Goal: Information Seeking & Learning: Learn about a topic

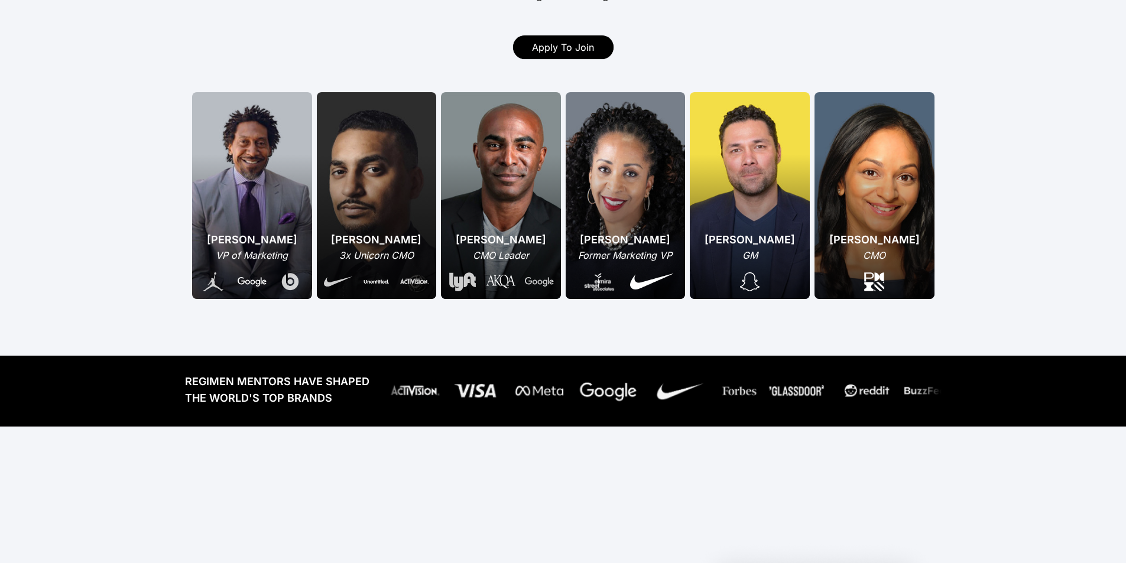
scroll to position [236, 0]
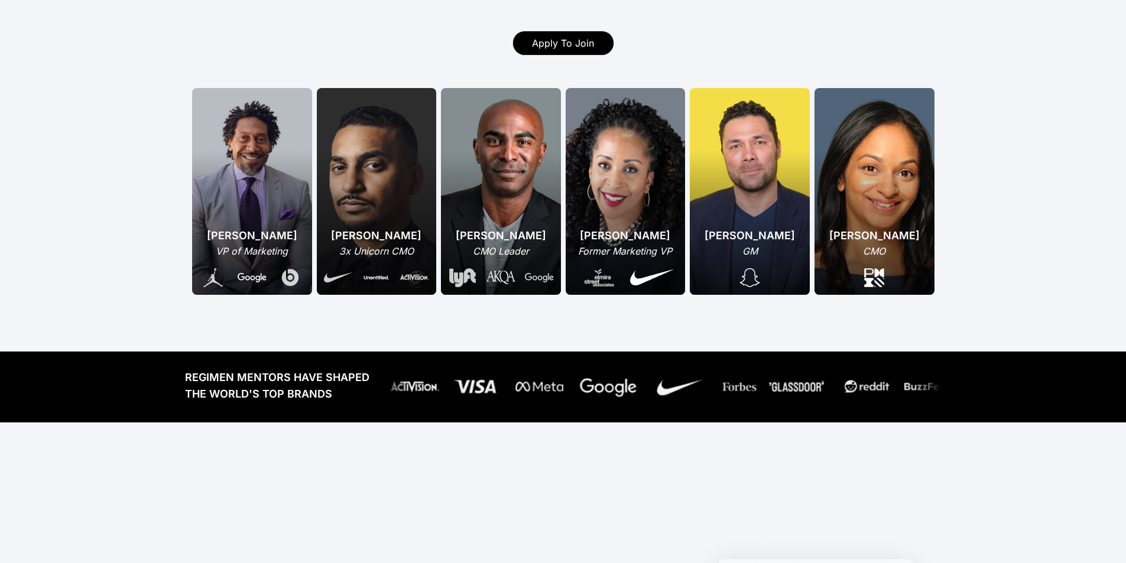
click at [884, 209] on div "[PERSON_NAME] CMO" at bounding box center [875, 191] width 120 height 207
click at [620, 196] on div "[PERSON_NAME] Former Marketing VP" at bounding box center [626, 191] width 120 height 207
click at [524, 225] on div "[PERSON_NAME] CMO Leader" at bounding box center [501, 191] width 120 height 207
click at [466, 270] on img at bounding box center [462, 277] width 27 height 19
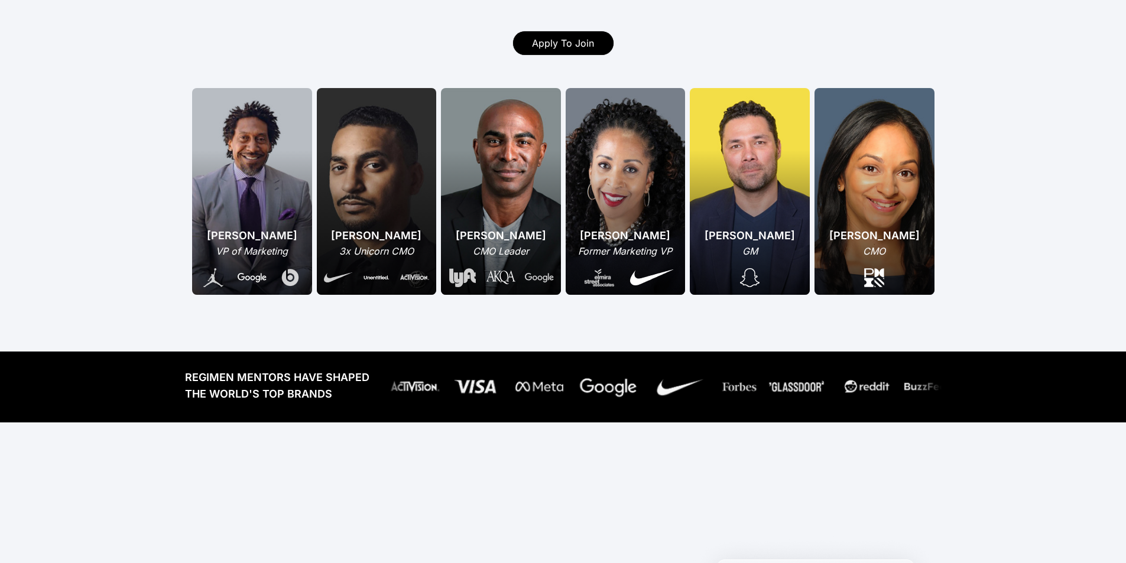
click at [466, 270] on img at bounding box center [462, 277] width 27 height 19
click at [387, 266] on div at bounding box center [376, 273] width 105 height 30
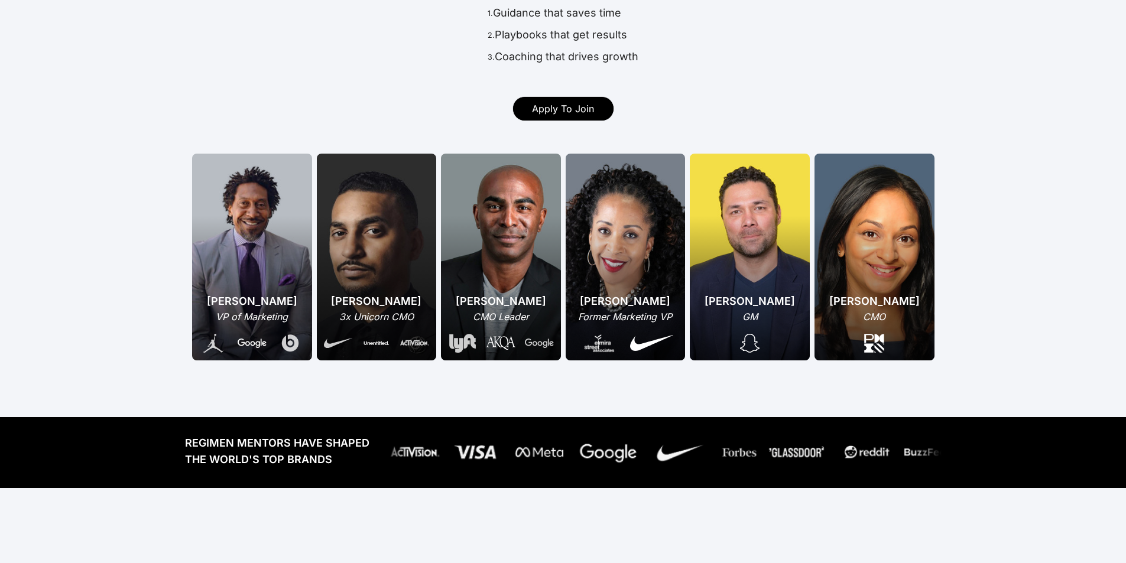
scroll to position [0, 0]
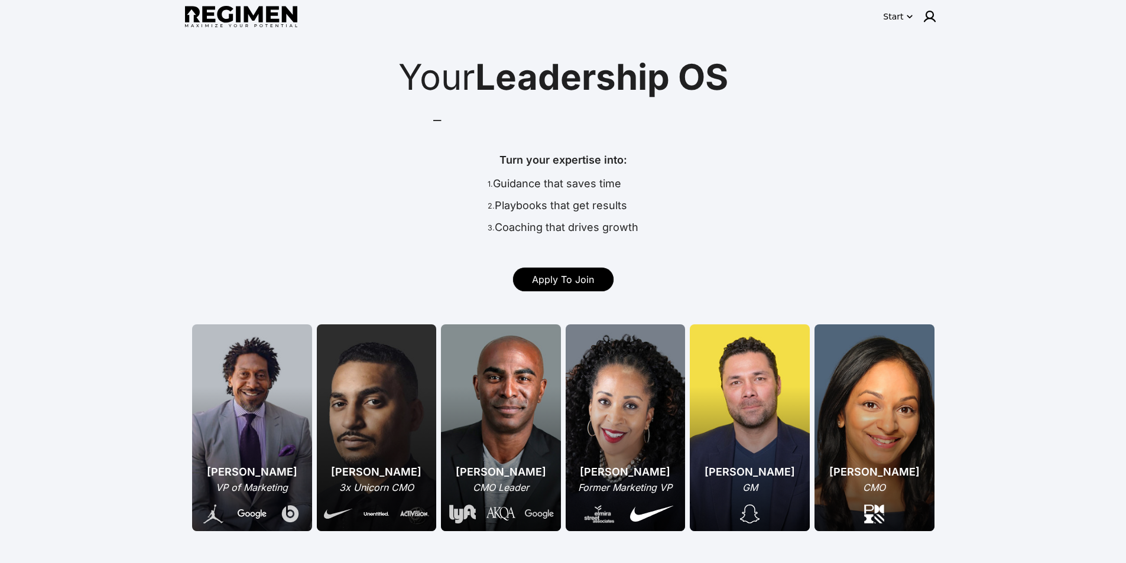
click at [909, 18] on icon "button" at bounding box center [910, 17] width 12 height 12
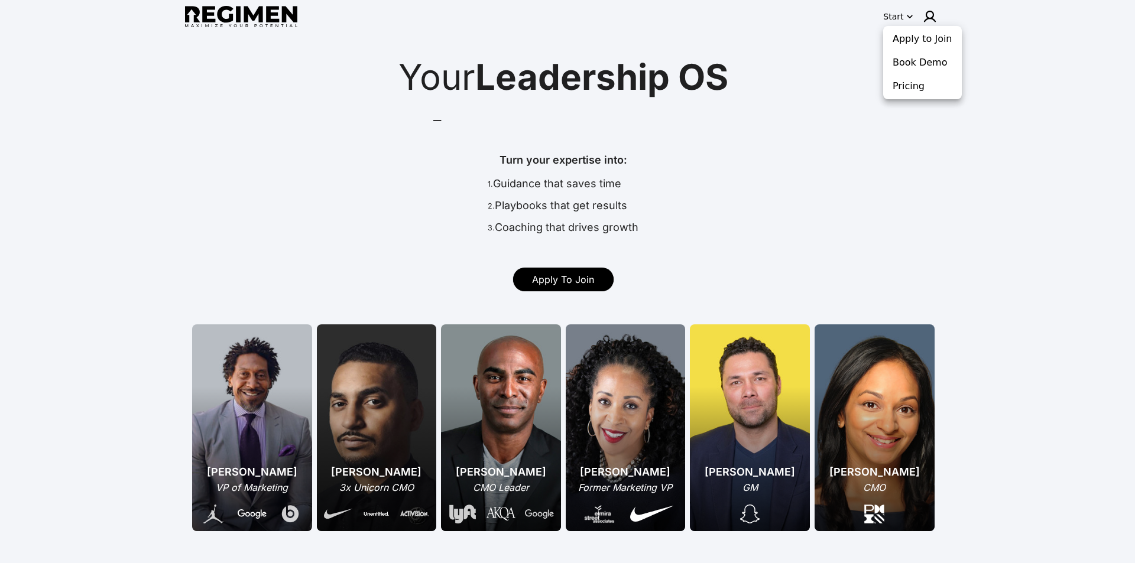
click at [909, 18] on div at bounding box center [567, 281] width 1135 height 563
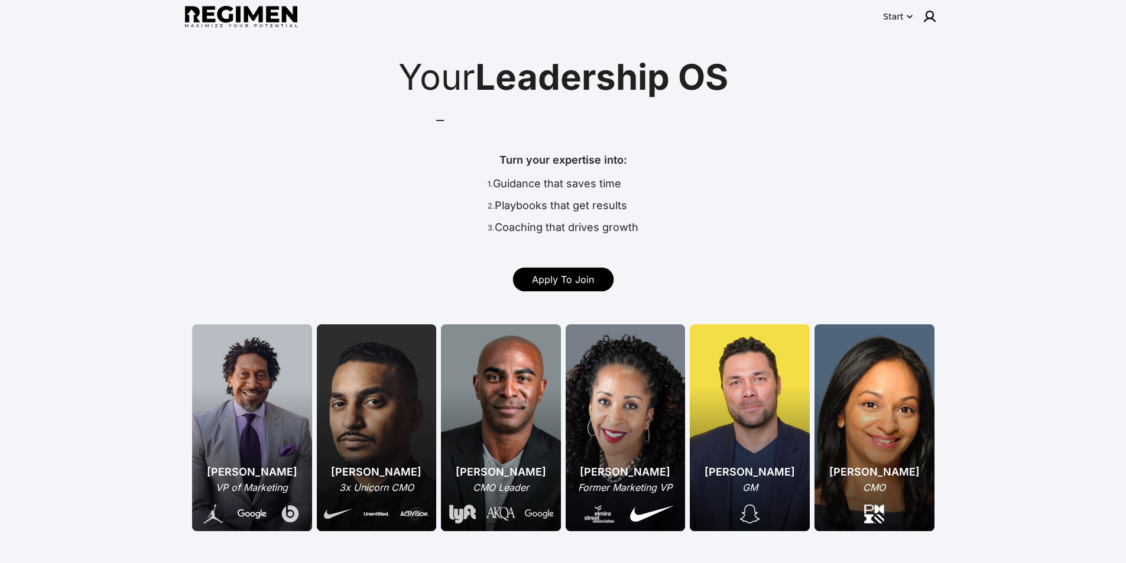
click at [909, 18] on icon "button" at bounding box center [910, 17] width 12 height 12
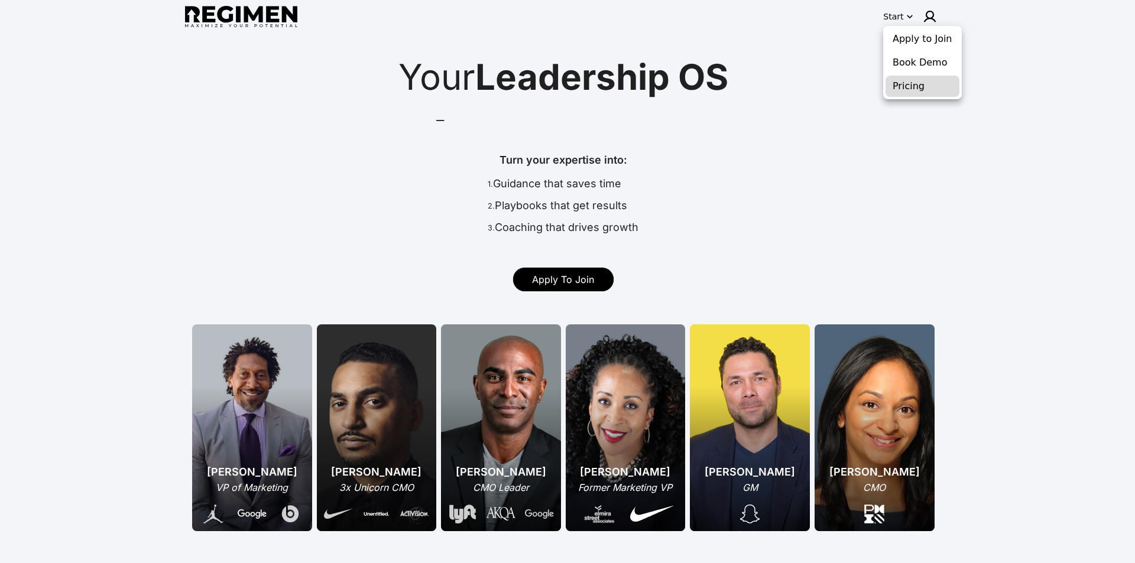
click at [913, 88] on button "Pricing" at bounding box center [923, 86] width 74 height 21
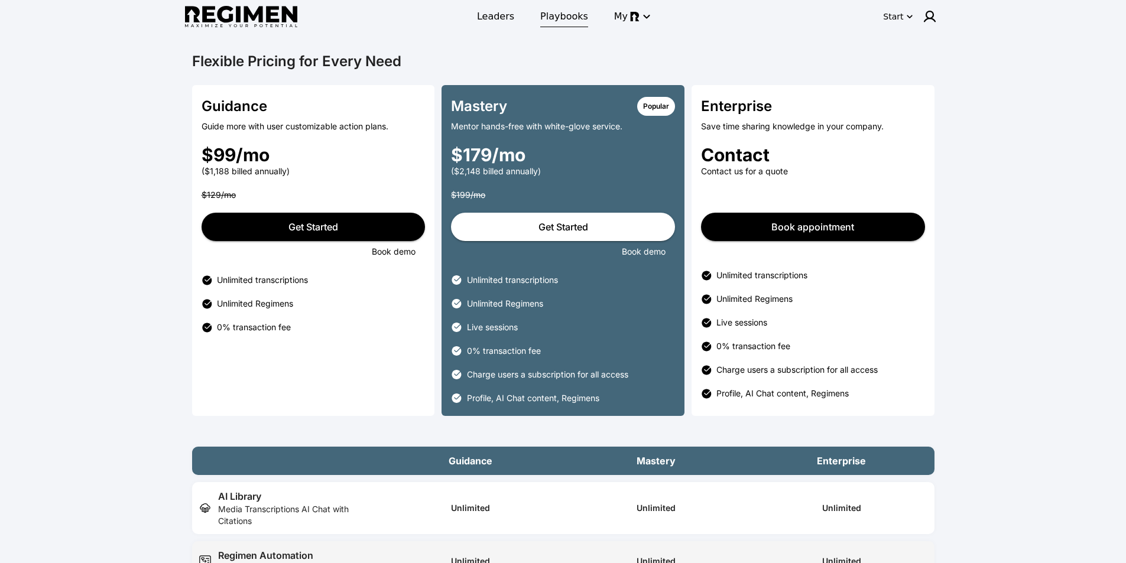
click at [572, 17] on span "Playbooks" at bounding box center [564, 16] width 48 height 14
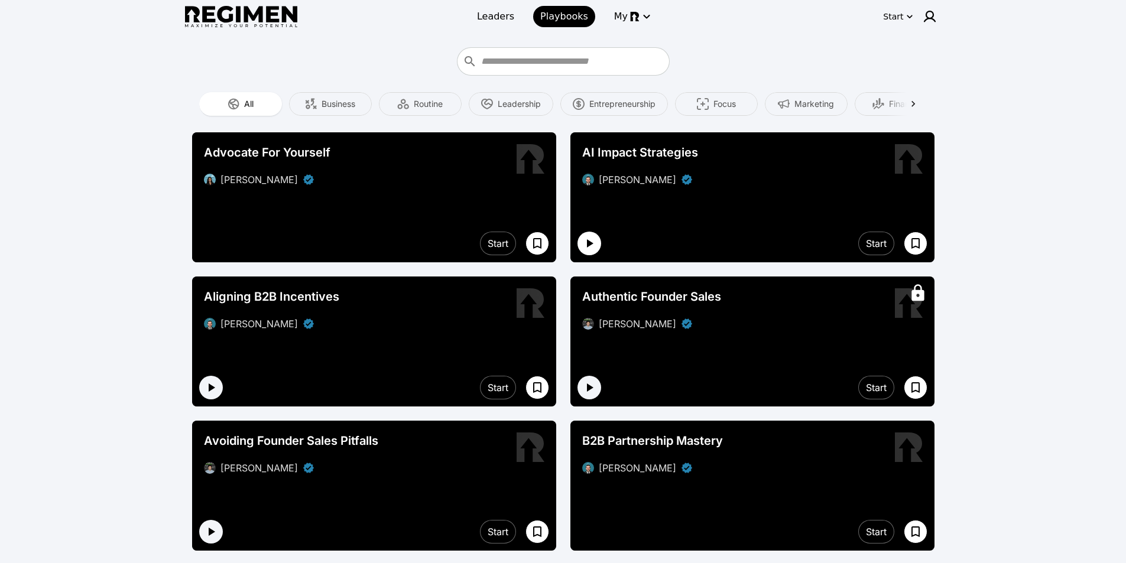
click at [586, 242] on icon "button" at bounding box center [589, 243] width 14 height 14
